Goal: Task Accomplishment & Management: Use online tool/utility

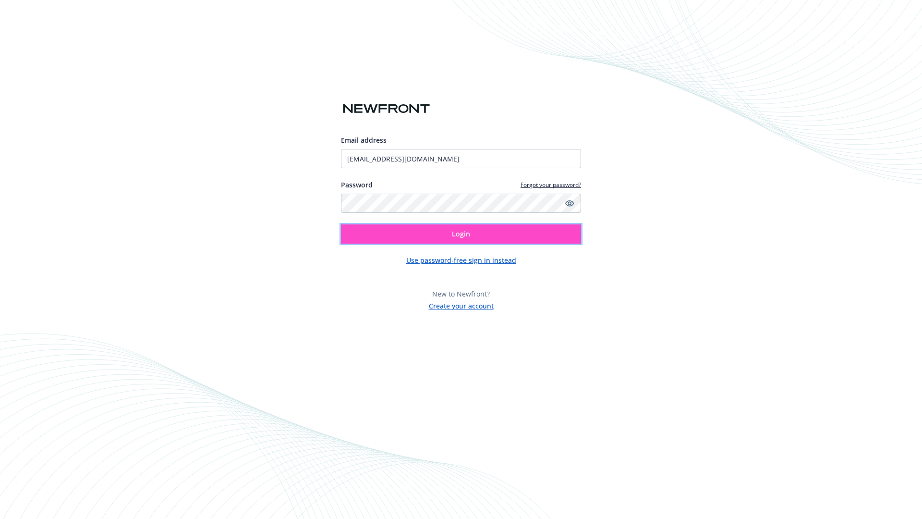
click at [461, 234] on span "Login" at bounding box center [461, 233] width 18 height 9
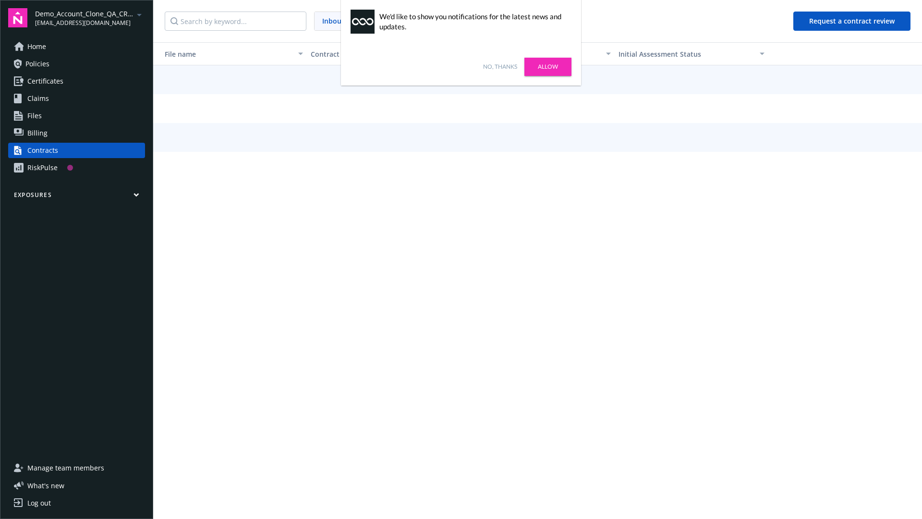
click at [500, 67] on link "No, thanks" at bounding box center [500, 66] width 34 height 9
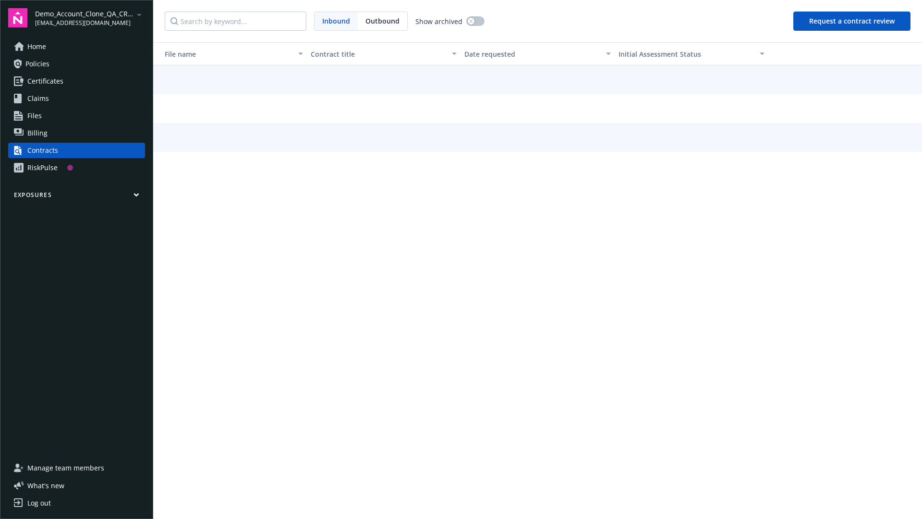
click at [852, 21] on button "Request a contract review" at bounding box center [851, 21] width 117 height 19
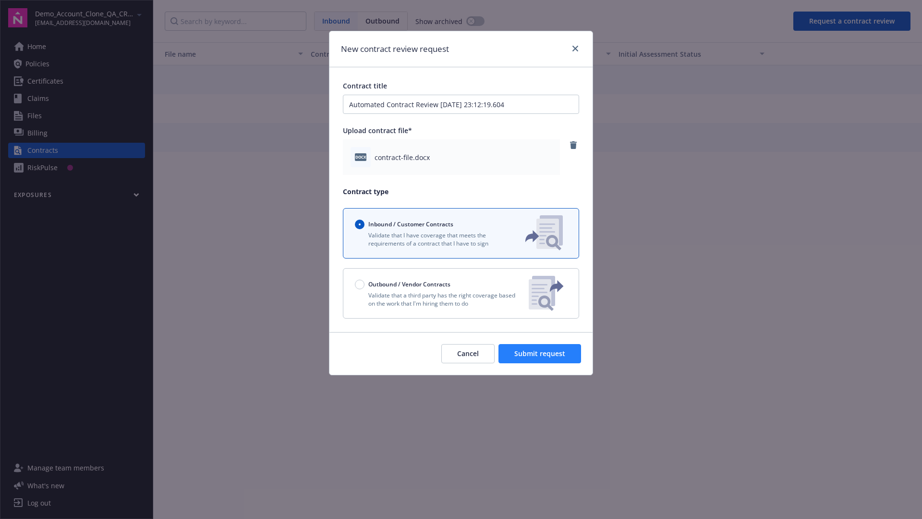
type input "Automated Contract Review 09-10-2025 23:12:19.604"
click at [540, 353] on span "Submit request" at bounding box center [539, 353] width 51 height 9
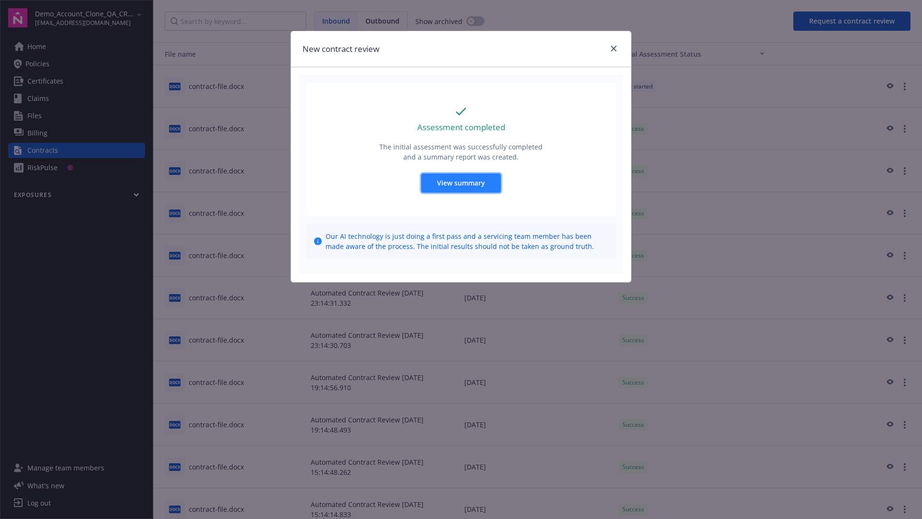
click at [461, 182] on span "View summary" at bounding box center [461, 182] width 48 height 9
